Goal: Register for event/course

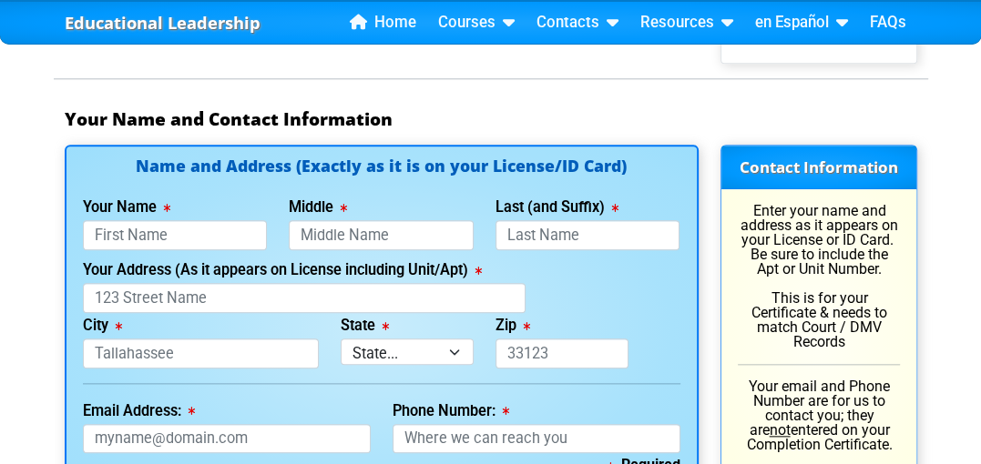
scroll to position [1348, 0]
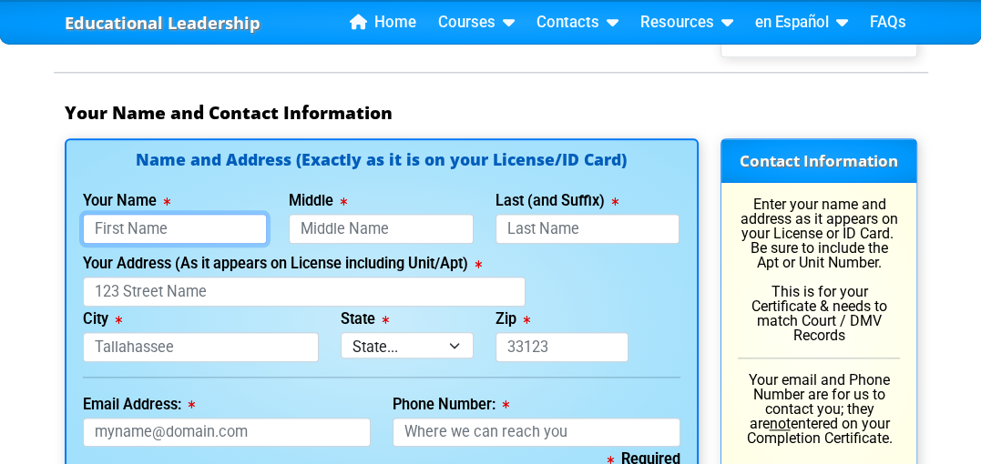
click at [205, 223] on input "Your Name" at bounding box center [175, 229] width 185 height 30
type input "[PERSON_NAME]"
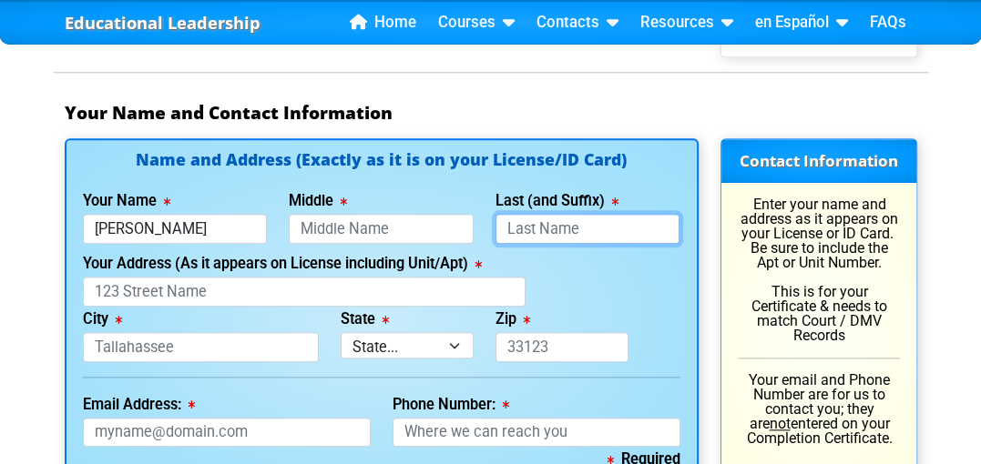
type input "[PERSON_NAME]"
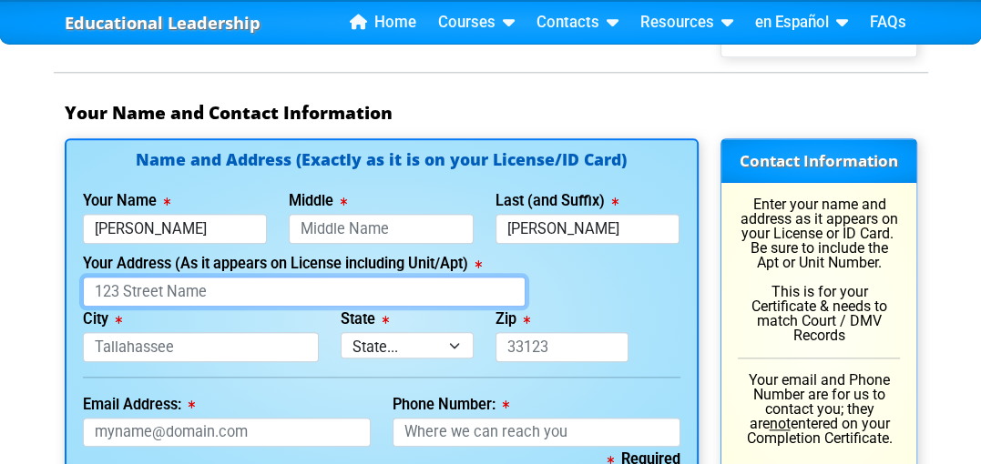
type input "[STREET_ADDRESS]"
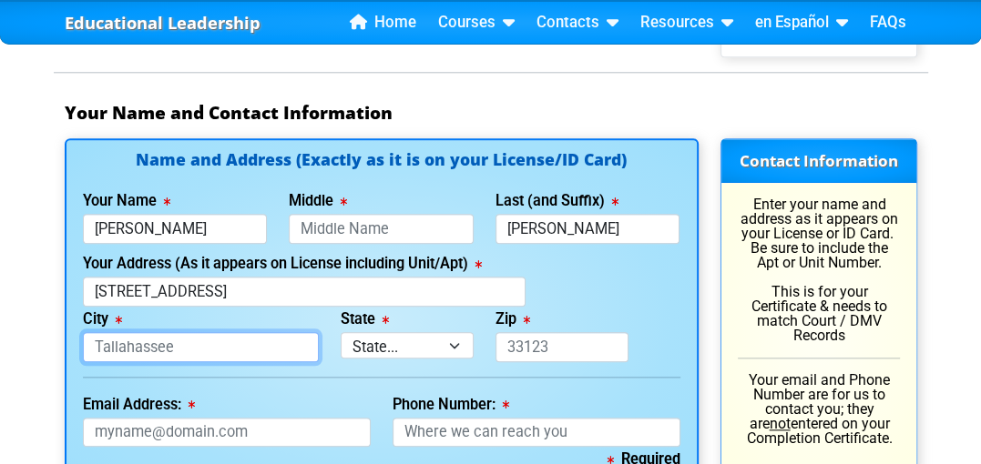
type input "riverview"
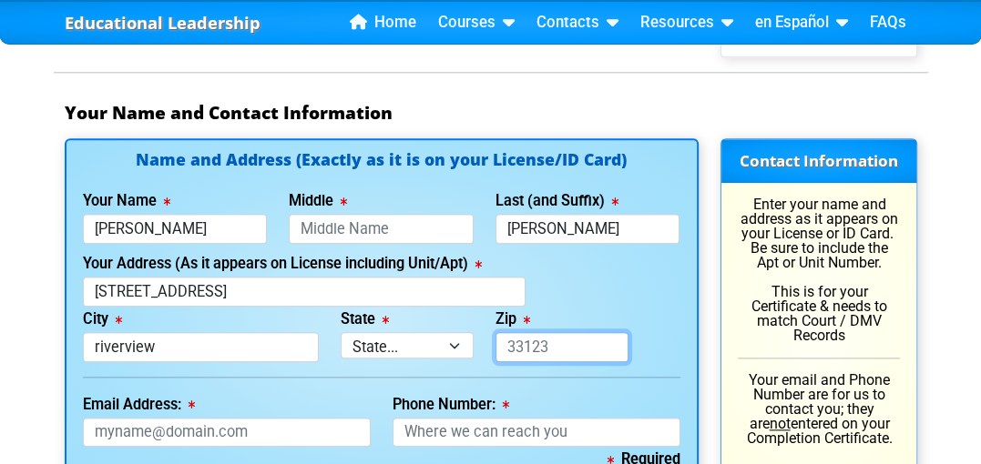
type input "33579"
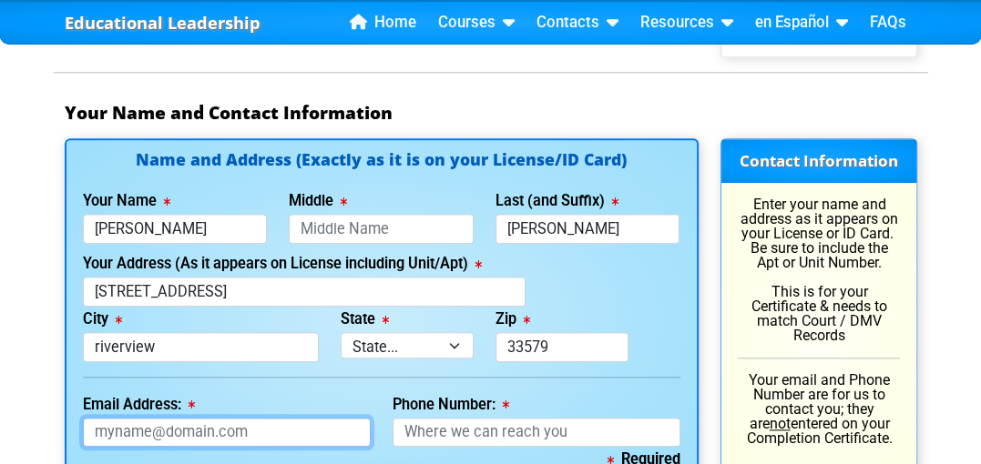
type input "[EMAIL_ADDRESS][DOMAIN_NAME]"
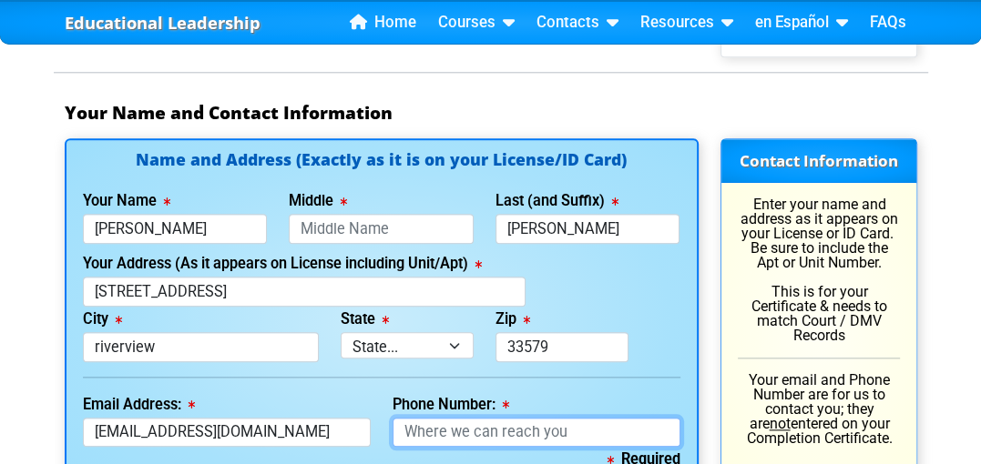
type input "[PHONE_NUMBER]"
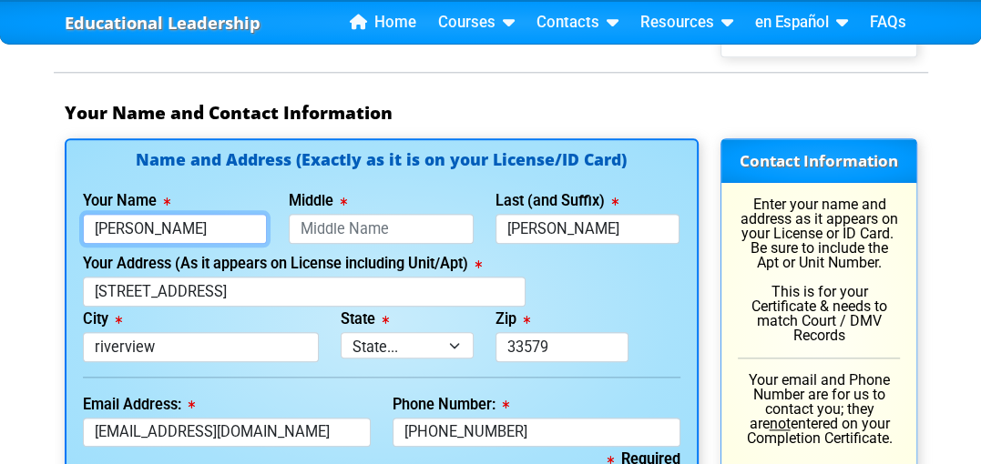
type input "[PERSON_NAME]"
type input "[PHONE_NUMBER]"
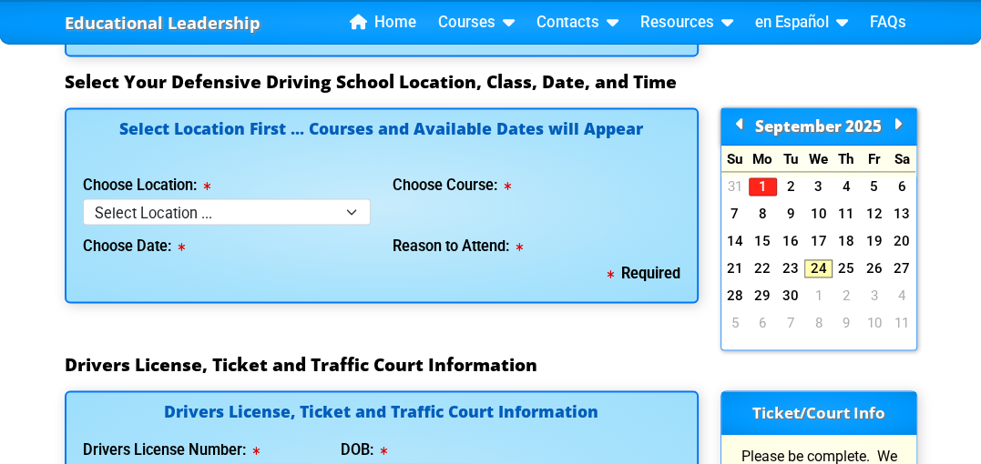
scroll to position [1802, 0]
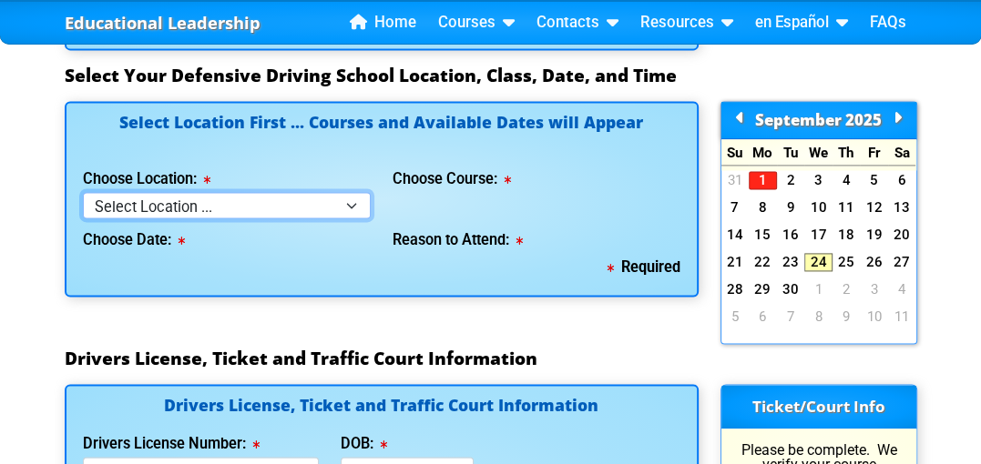
click at [350, 199] on select "Select Location ... Tampa Orlando Kissimmee [GEOGRAPHIC_DATA] - en español [GEO…" at bounding box center [227, 205] width 288 height 26
select select "2"
click at [83, 192] on select "Select Location ... Tampa Orlando Kissimmee [GEOGRAPHIC_DATA] - en español [GEO…" at bounding box center [227, 205] width 288 height 26
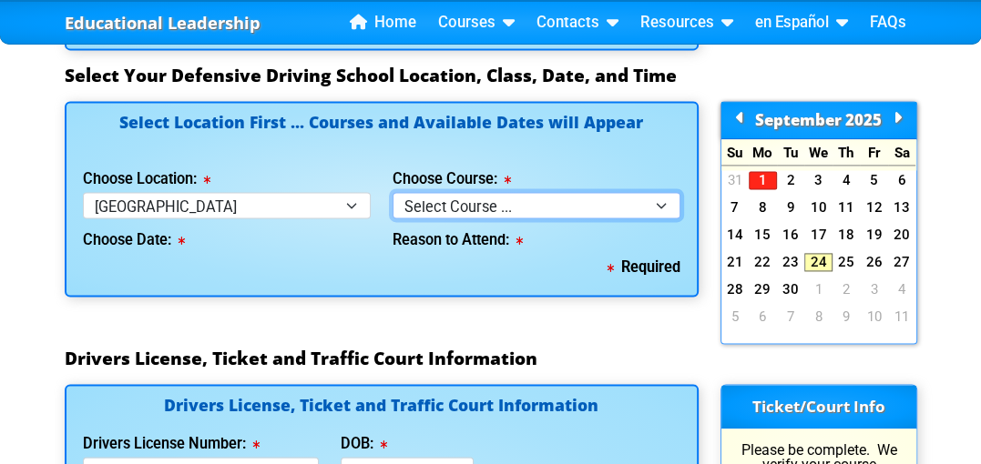
click at [667, 199] on select "Select Course ... 4 Hour BDI Class (Basic Course & TCAC) 4 Hour Under 25 Class …" at bounding box center [537, 205] width 288 height 26
select select "1"
click at [393, 192] on select "Select Course ... 4 Hour BDI Class (Basic Course & TCAC) 4 Hour Under 25 Class …" at bounding box center [537, 205] width 288 height 26
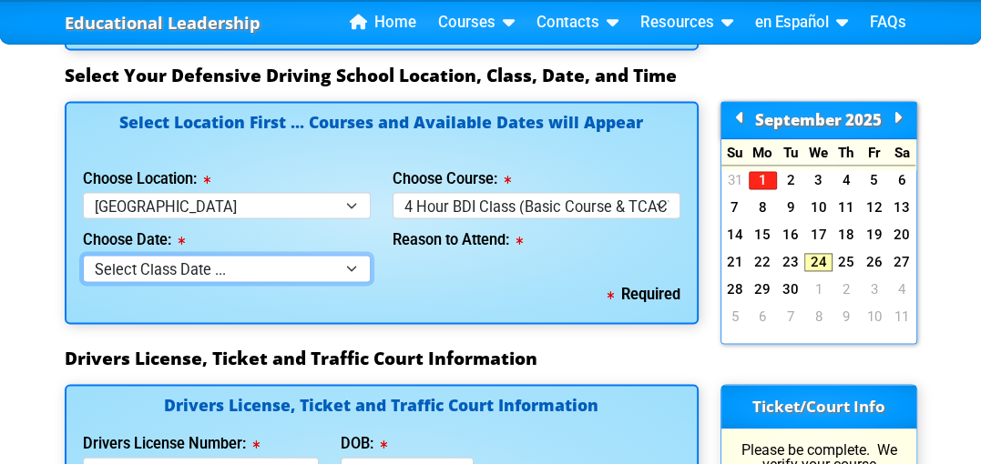
click at [350, 264] on select "Select Class Date ... [DATE] -- ([DATE] from 10:00am-2:00pm) [DATE] -- ([DATE] …" at bounding box center [227, 268] width 288 height 26
select select "[DATE], 3"
click at [83, 255] on select "Select Class Date ... [DATE] -- ([DATE] from 10:00am-2:00pm) [DATE] -- ([DATE] …" at bounding box center [227, 268] width 288 height 26
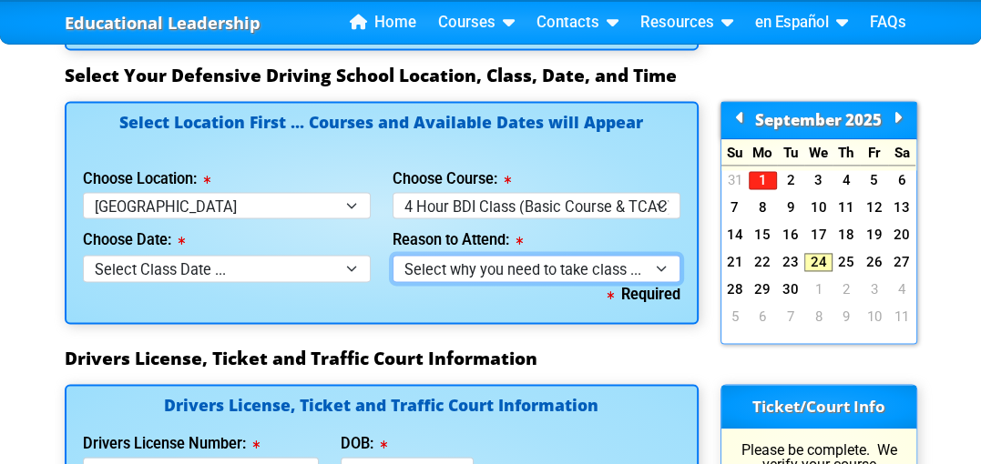
click at [661, 264] on select "Select why you need to take class ... Election for Traffic Ticket (No Points) C…" at bounding box center [537, 268] width 288 height 26
select select "BDI - Court Ordered"
click at [393, 255] on select "Select why you need to take class ... Election for Traffic Ticket (No Points) C…" at bounding box center [537, 268] width 288 height 26
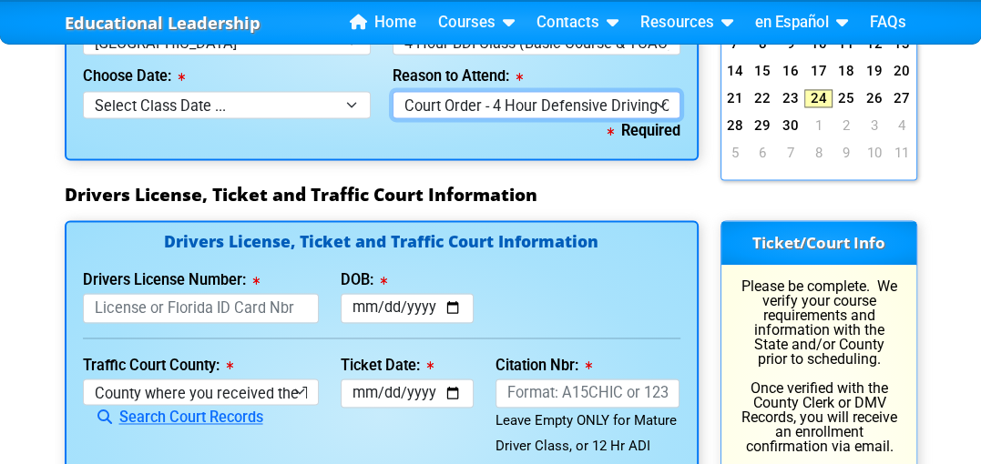
scroll to position [1972, 0]
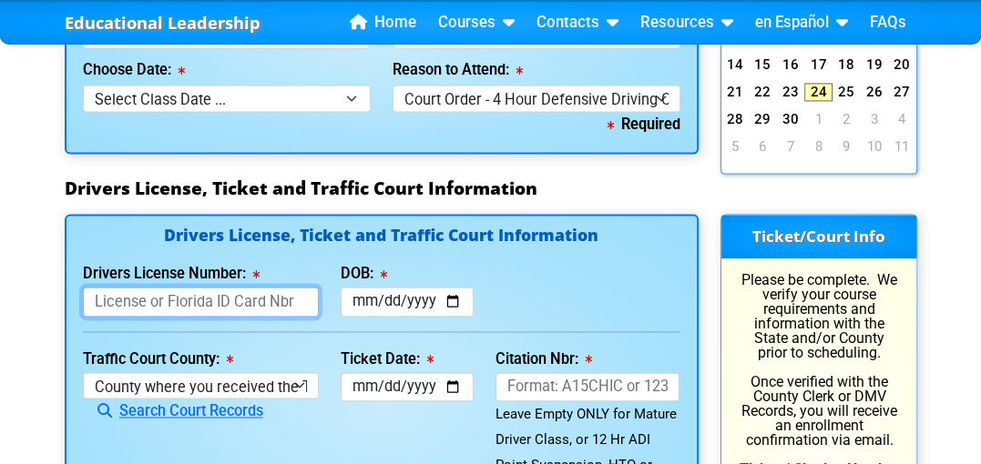
click at [288, 290] on input "Drivers License Number:" at bounding box center [201, 302] width 236 height 30
type input "J525421742290"
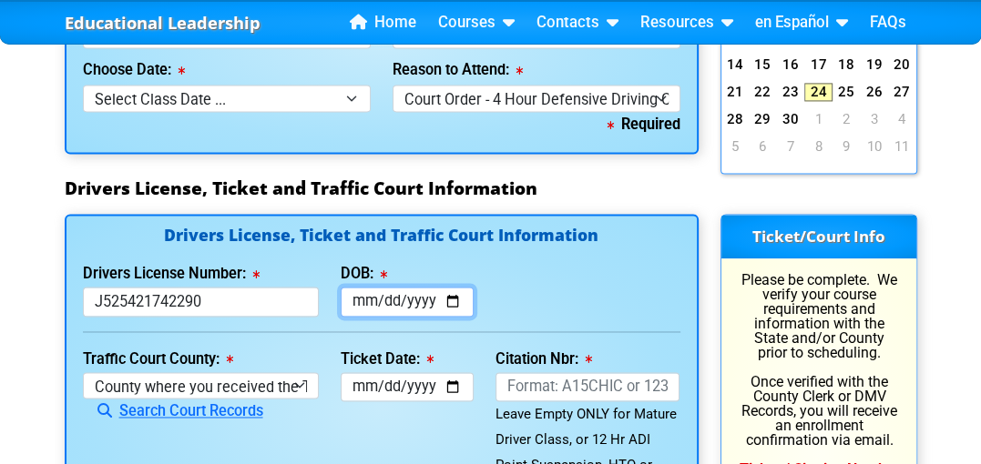
click at [453, 293] on input "DOB:" at bounding box center [407, 302] width 133 height 30
type input "[DATE]"
click at [421, 294] on input "[DATE]" at bounding box center [407, 302] width 133 height 30
click at [427, 294] on input "[DATE]" at bounding box center [407, 302] width 133 height 30
type input "[DATE]"
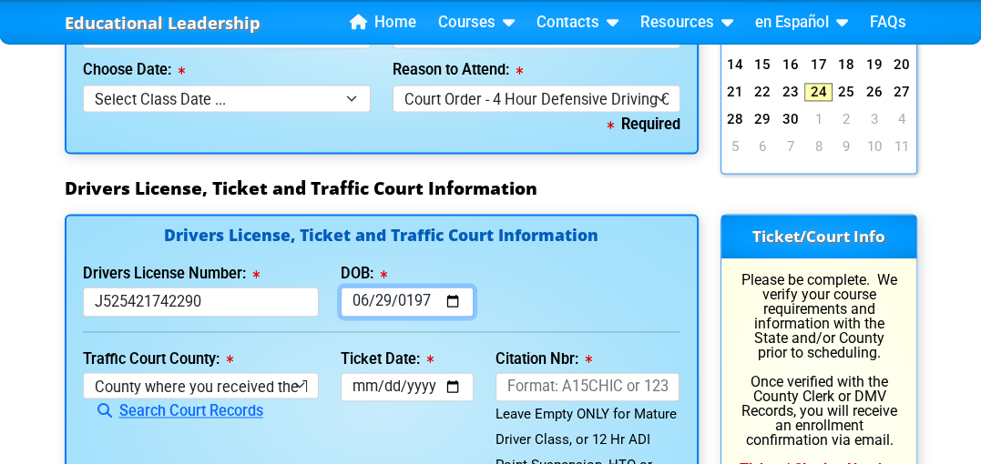
click at [444, 298] on input "[DATE]" at bounding box center [407, 302] width 133 height 30
click at [441, 301] on input "[DATE]" at bounding box center [407, 302] width 133 height 30
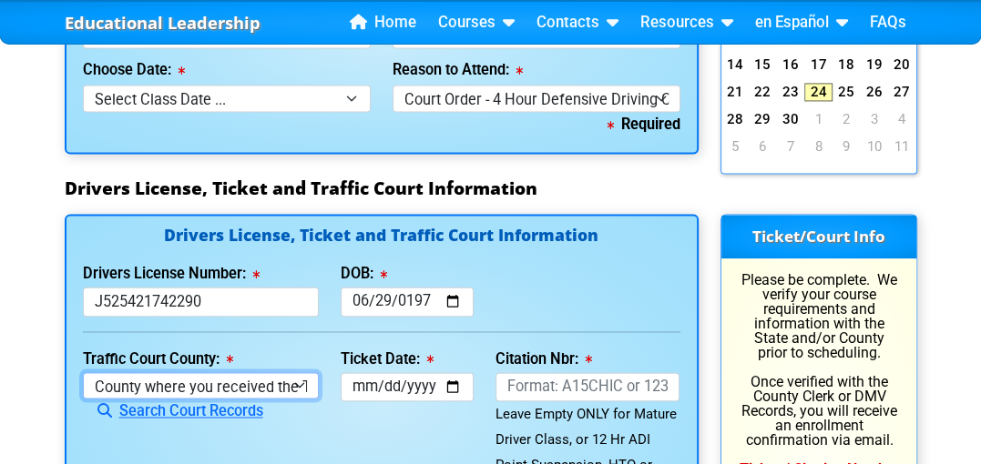
click at [301, 377] on select "County where you received the Ticket Out of State Out of State - [US_STATE] Out…" at bounding box center [201, 386] width 236 height 26
select select "{"countyName":"[GEOGRAPHIC_DATA]","state":"[US_STATE]","uniqueId":"8517cbb9-d23…"
click at [83, 373] on select "County where you received the Ticket Out of State Out of State - [US_STATE] Out…" at bounding box center [201, 386] width 236 height 26
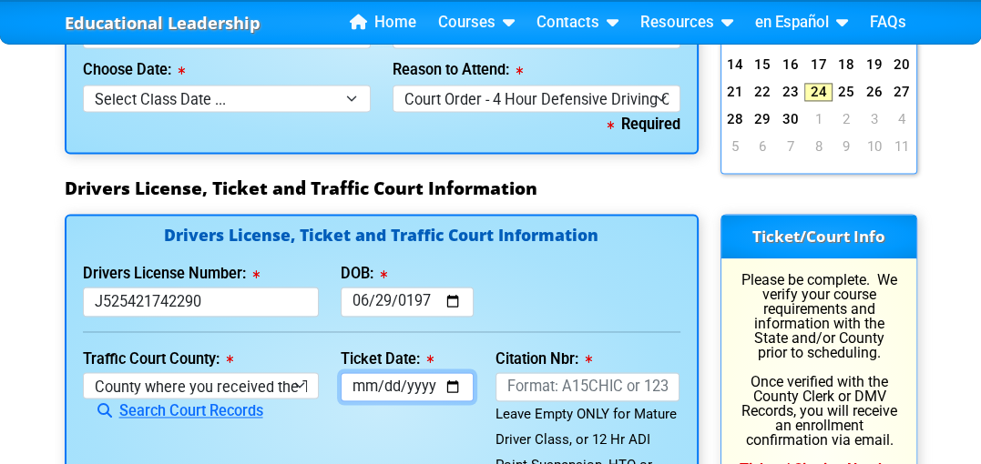
click at [448, 383] on input "Ticket Date:" at bounding box center [407, 388] width 133 height 30
click at [648, 155] on div "Select Location First ... Courses and Available Dates will Appear Choose Locati…" at bounding box center [382, 54] width 656 height 247
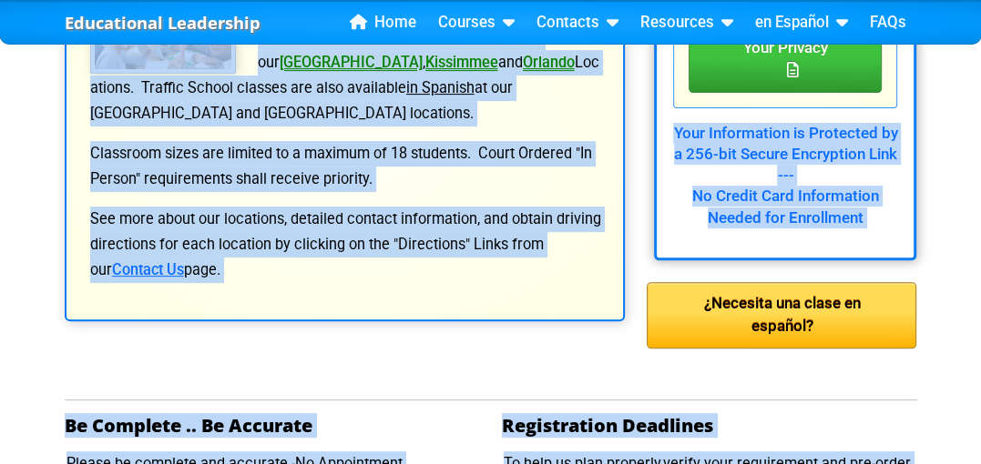
scroll to position [0, 0]
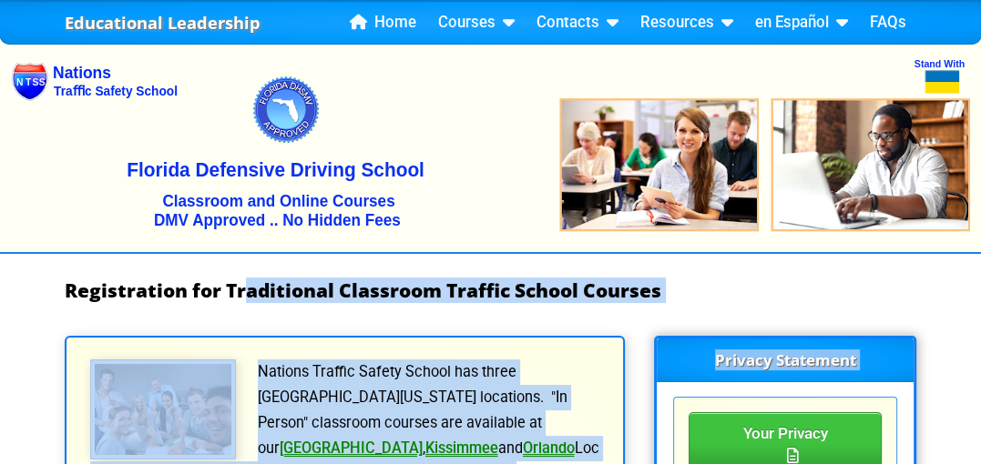
drag, startPoint x: 132, startPoint y: 126, endPoint x: 244, endPoint y: 287, distance: 196.3
